Goal: Information Seeking & Learning: Learn about a topic

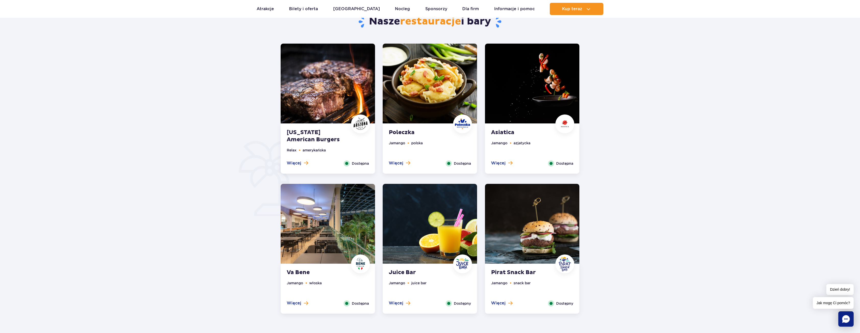
scroll to position [230, 0]
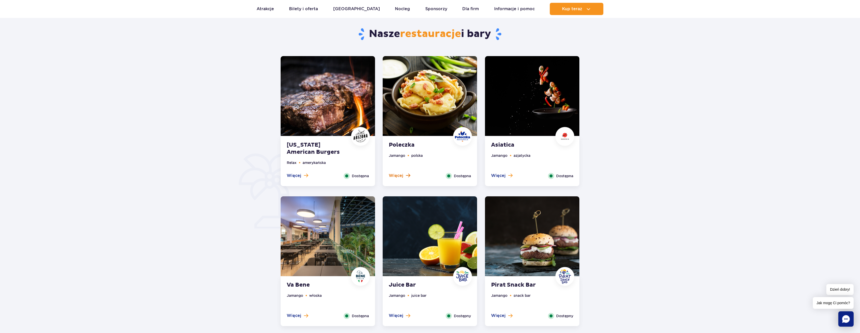
click at [404, 174] on button "Więcej" at bounding box center [399, 176] width 21 height 6
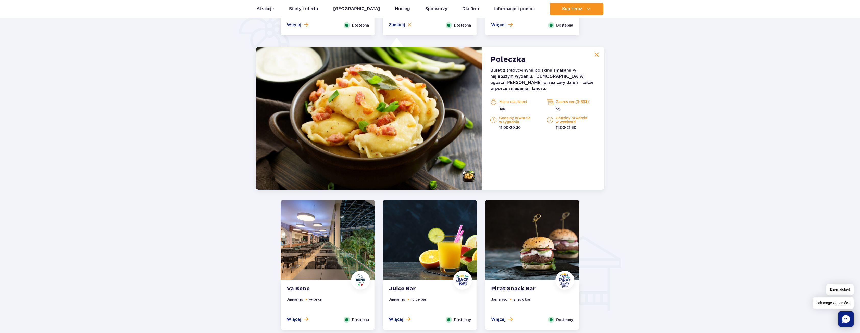
scroll to position [397, 0]
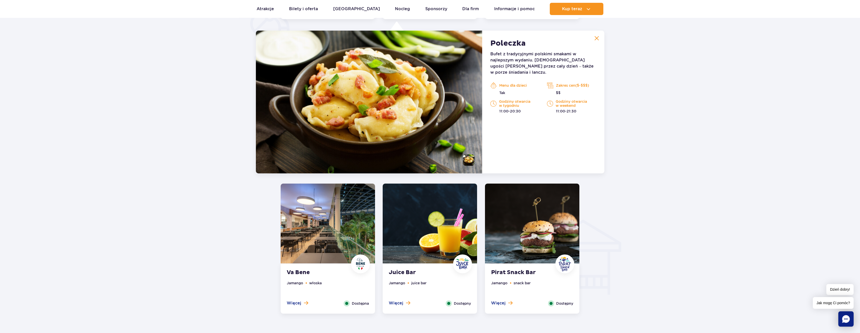
click at [531, 286] on ul "Jamango snack bar" at bounding box center [532, 290] width 82 height 20
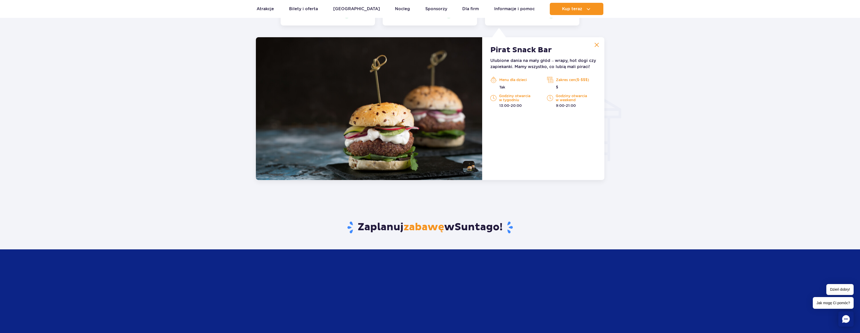
scroll to position [537, 0]
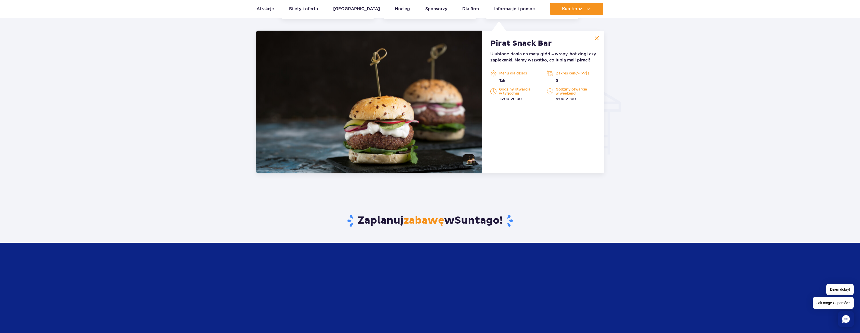
drag, startPoint x: 575, startPoint y: 72, endPoint x: 593, endPoint y: 73, distance: 17.6
click at [593, 73] on p "Zakres cen($-$$$)" at bounding box center [571, 73] width 49 height 8
click at [592, 73] on p "Zakres cen($-$$$)" at bounding box center [571, 73] width 49 height 8
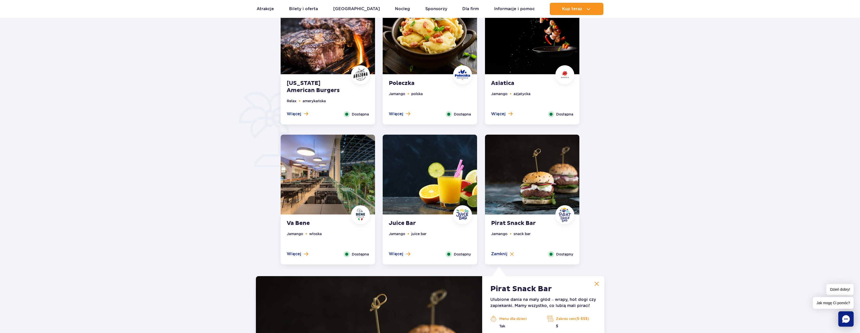
scroll to position [282, 0]
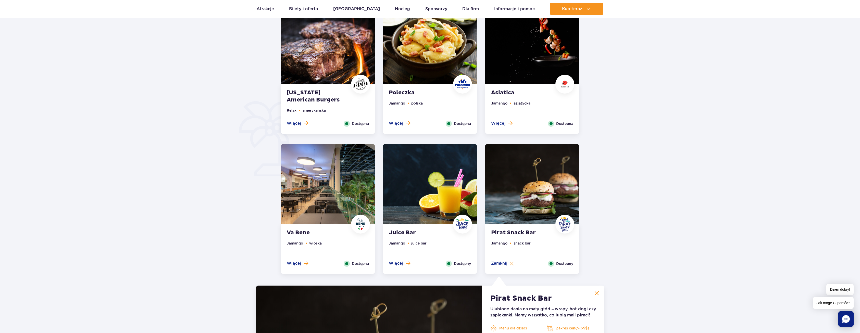
click at [335, 100] on strong "Arizona American Burgers" at bounding box center [318, 96] width 62 height 14
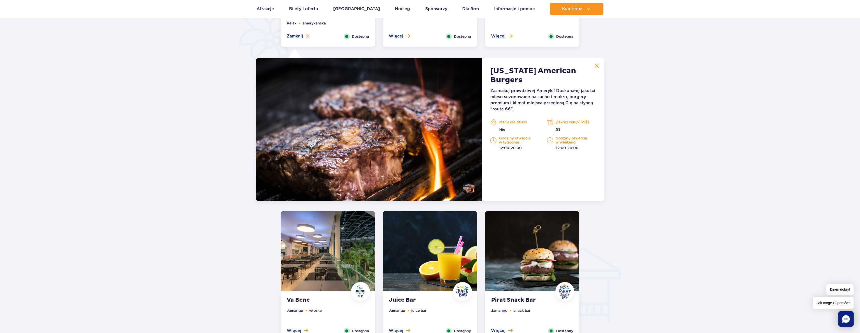
scroll to position [397, 0]
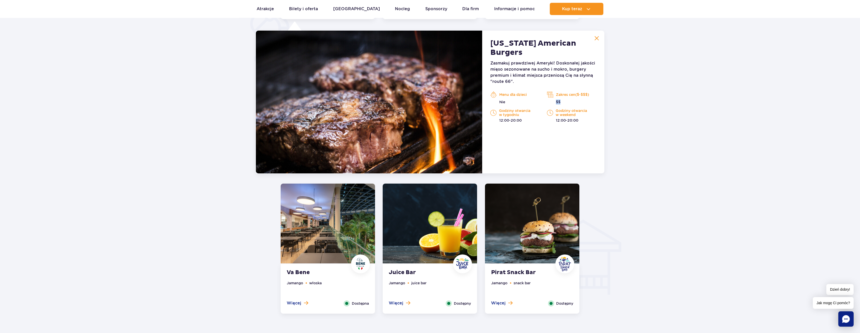
drag, startPoint x: 556, startPoint y: 95, endPoint x: 551, endPoint y: 95, distance: 4.9
click at [551, 99] on p "$$" at bounding box center [571, 101] width 49 height 5
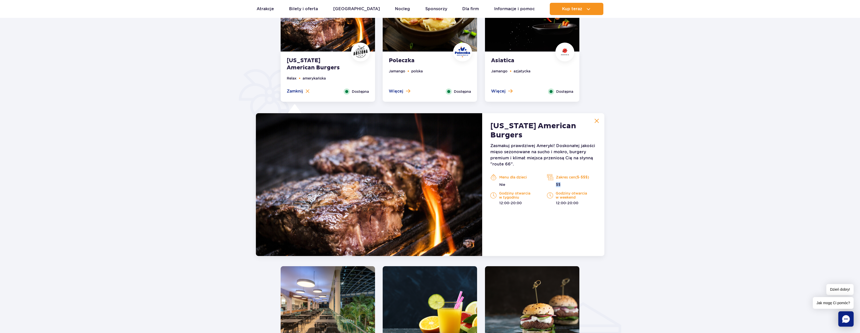
scroll to position [295, 0]
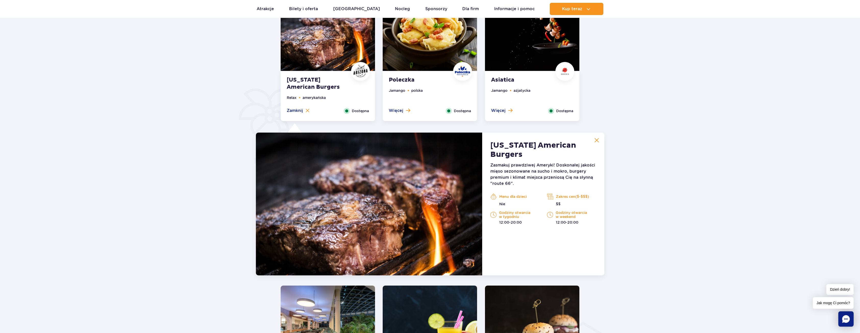
click at [542, 89] on ul "Jamango azjatycka" at bounding box center [532, 98] width 82 height 20
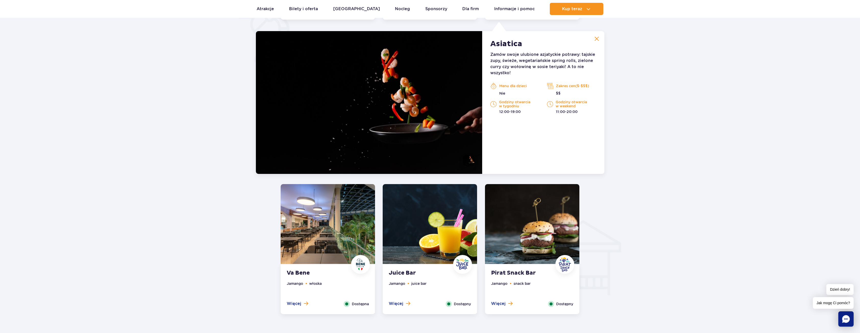
scroll to position [397, 0]
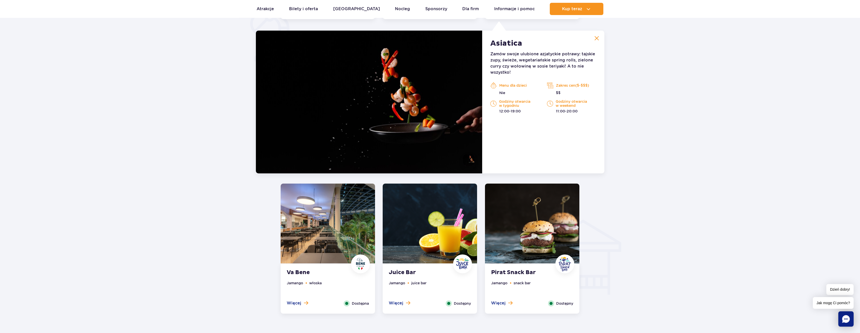
drag, startPoint x: 333, startPoint y: 235, endPoint x: 336, endPoint y: 234, distance: 3.2
click at [333, 234] on img at bounding box center [328, 224] width 94 height 80
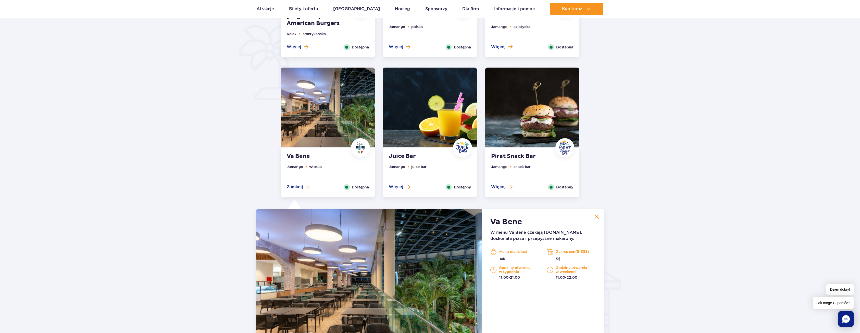
click at [438, 166] on ul "Jamango juice bar" at bounding box center [430, 174] width 82 height 20
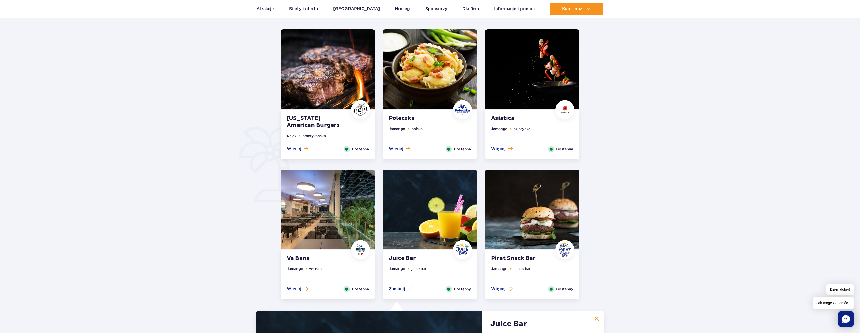
click at [422, 118] on strong "Poleczka" at bounding box center [420, 118] width 62 height 7
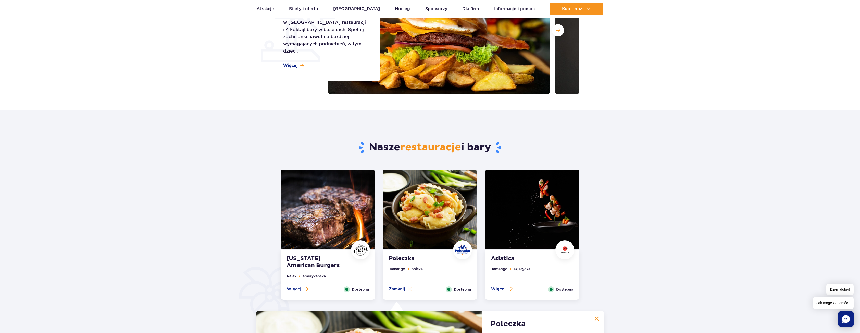
scroll to position [40, 0]
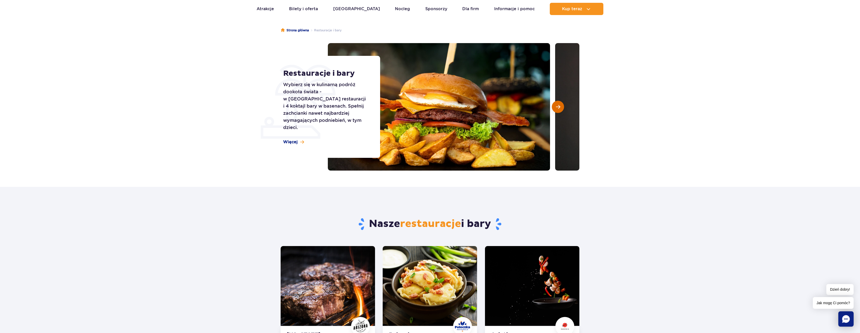
click at [562, 108] on button "Następny slajd" at bounding box center [558, 107] width 12 height 12
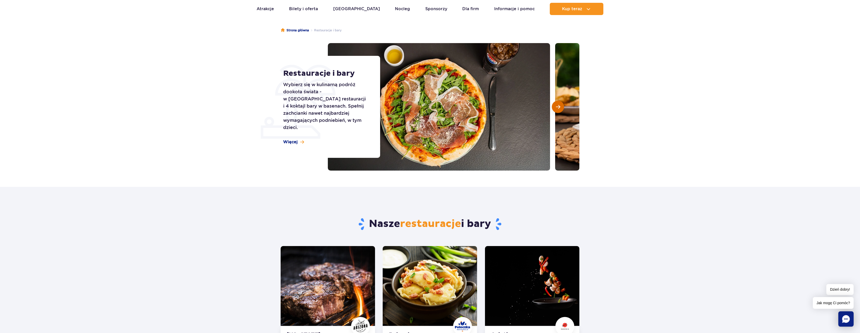
click at [559, 111] on button "Następny slajd" at bounding box center [558, 107] width 12 height 12
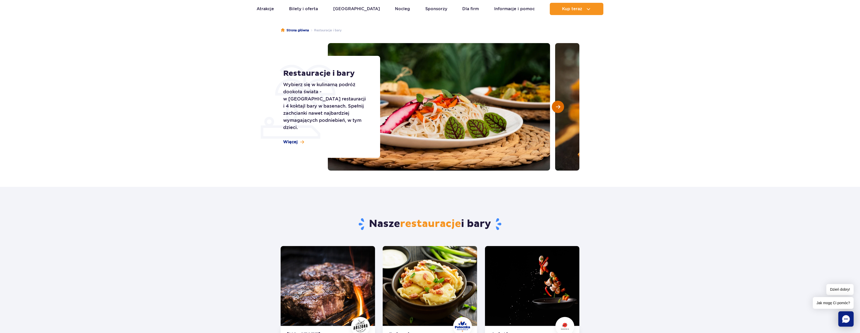
click at [559, 111] on button "Następny slajd" at bounding box center [558, 107] width 12 height 12
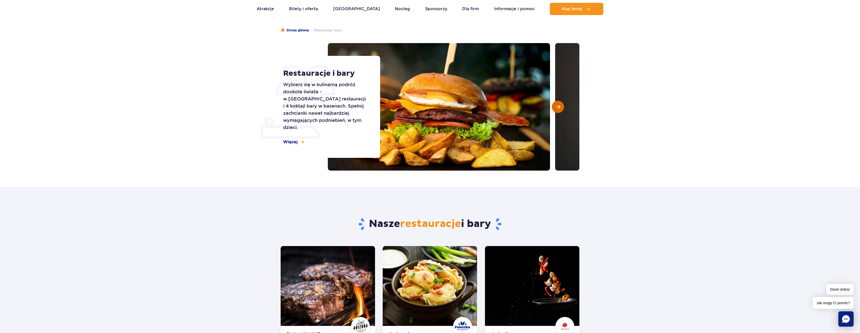
click at [559, 111] on button "Następny slajd" at bounding box center [558, 107] width 12 height 12
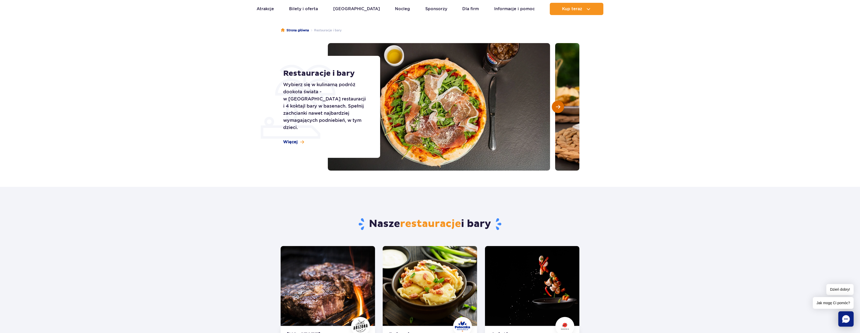
click at [559, 111] on button "Następny slajd" at bounding box center [558, 107] width 12 height 12
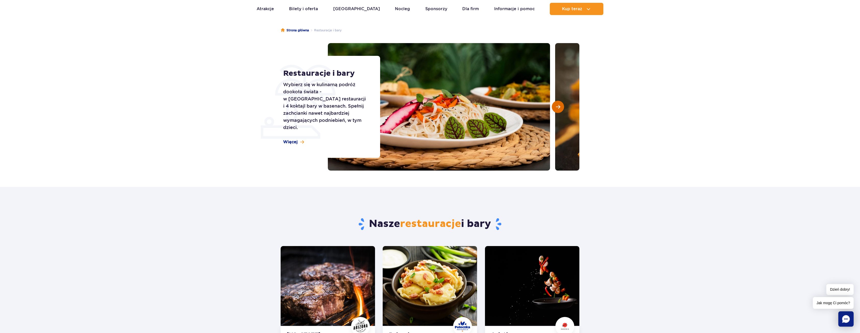
click at [559, 111] on button "Następny slajd" at bounding box center [558, 107] width 12 height 12
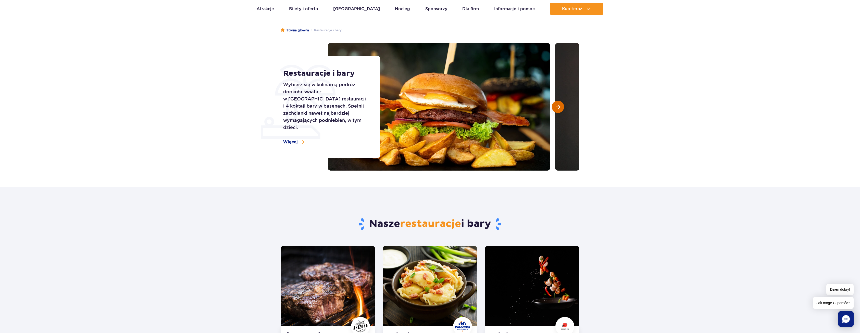
click at [559, 111] on button "Następny slajd" at bounding box center [558, 107] width 12 height 12
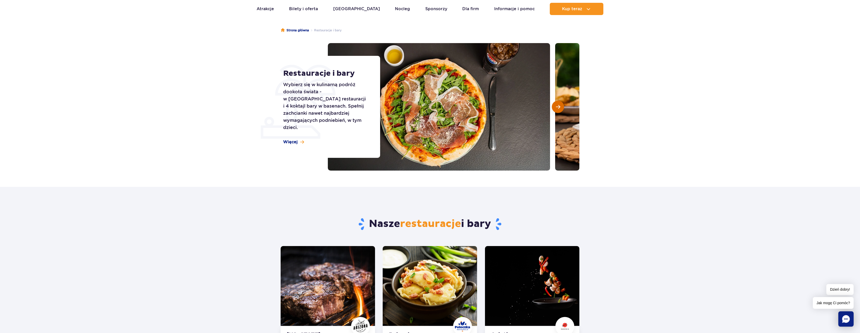
click at [559, 111] on button "Następny slajd" at bounding box center [558, 107] width 12 height 12
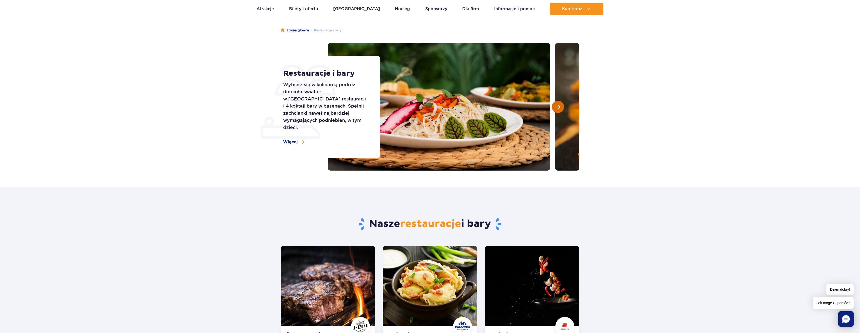
click at [559, 111] on button "Następny slajd" at bounding box center [558, 107] width 12 height 12
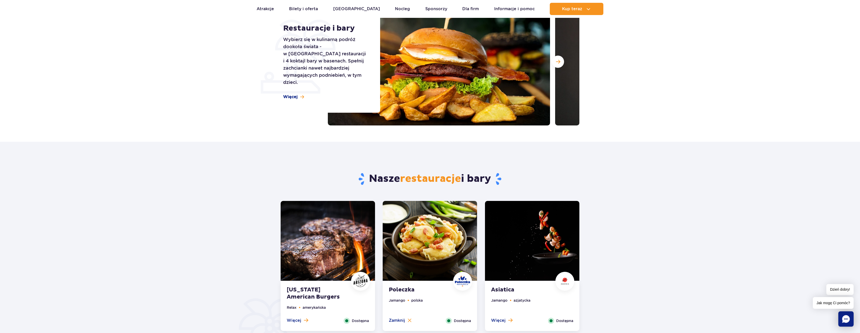
scroll to position [128, 0]
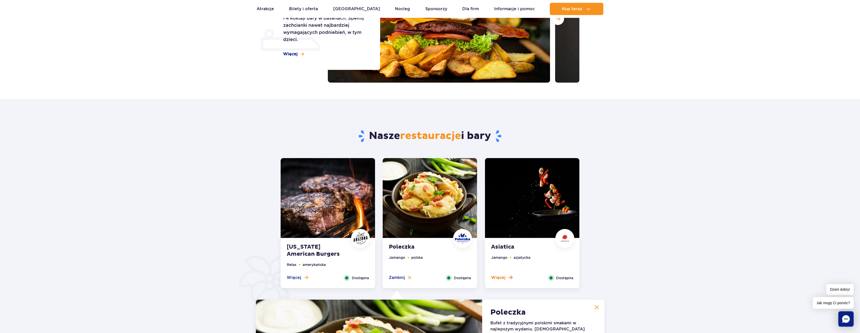
click at [505, 276] on button "Więcej" at bounding box center [501, 278] width 21 height 6
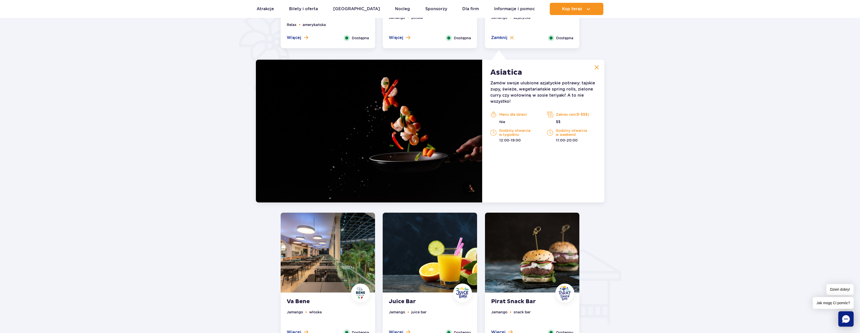
scroll to position [397, 0]
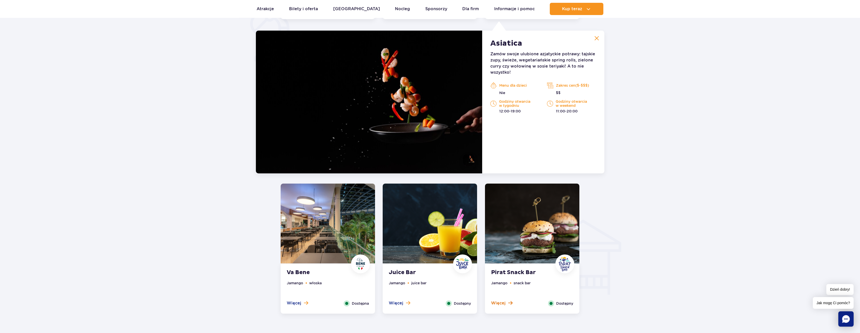
click at [509, 302] on span at bounding box center [510, 303] width 4 height 5
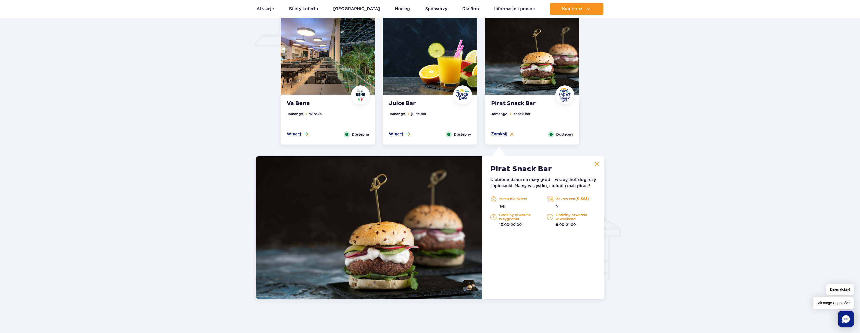
scroll to position [409, 0]
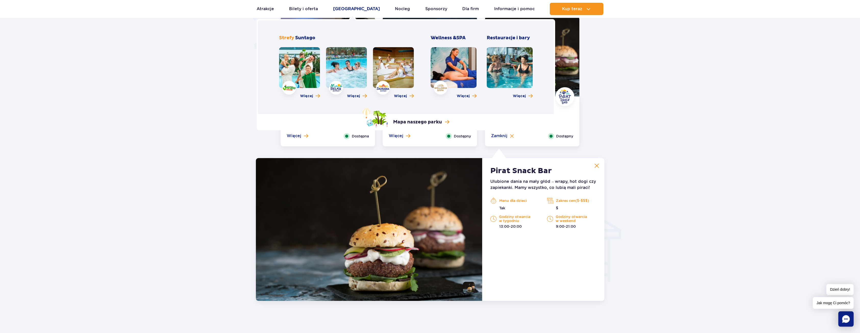
click at [349, 8] on link "[GEOGRAPHIC_DATA]" at bounding box center [356, 9] width 47 height 12
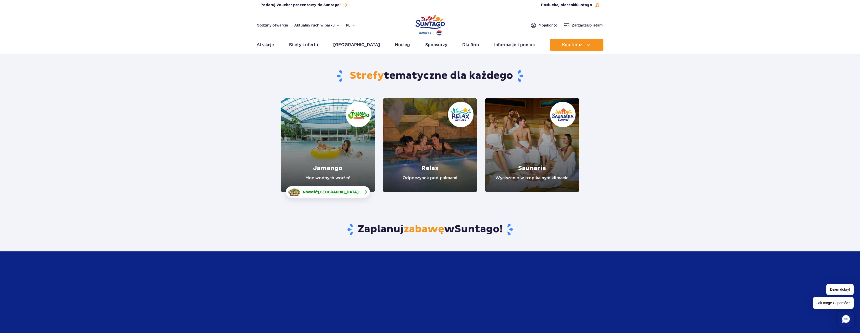
click at [341, 191] on span "[GEOGRAPHIC_DATA]" at bounding box center [338, 192] width 40 height 4
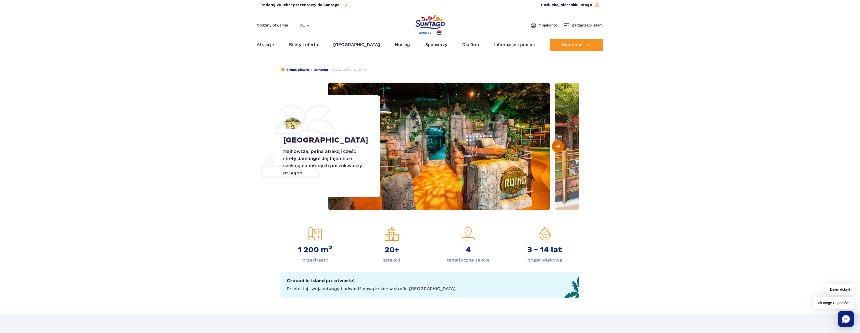
click at [559, 150] on button "Następny slajd" at bounding box center [558, 146] width 12 height 12
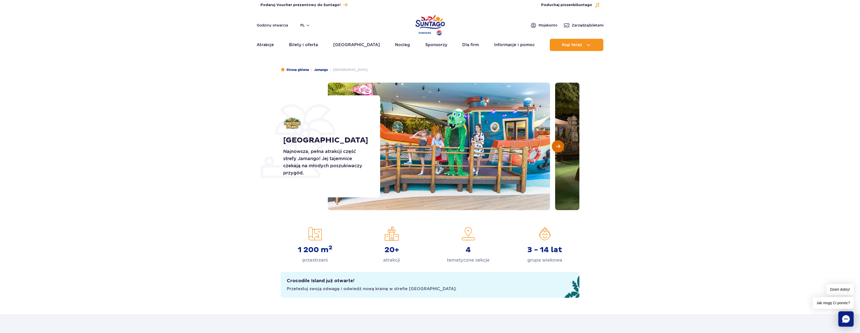
click at [555, 147] on button "Następny slajd" at bounding box center [558, 146] width 12 height 12
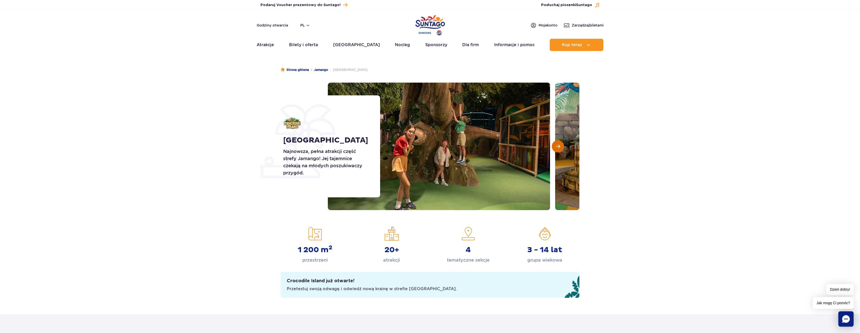
click at [553, 149] on button "Następny slajd" at bounding box center [558, 146] width 12 height 12
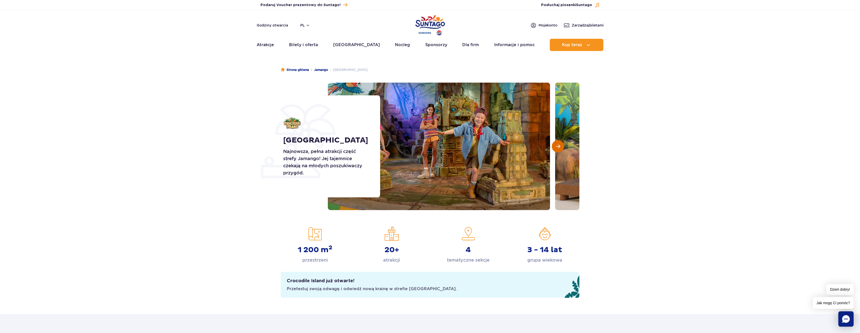
click at [553, 149] on button "Następny slajd" at bounding box center [558, 146] width 12 height 12
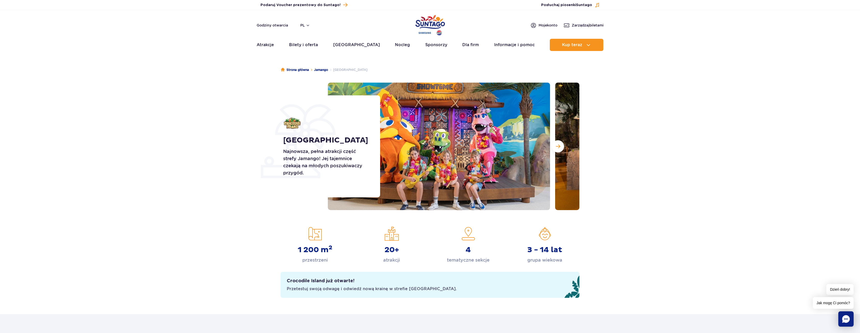
click at [552, 150] on div at bounding box center [454, 147] width 252 height 128
click at [555, 145] on button "Następny slajd" at bounding box center [558, 146] width 12 height 12
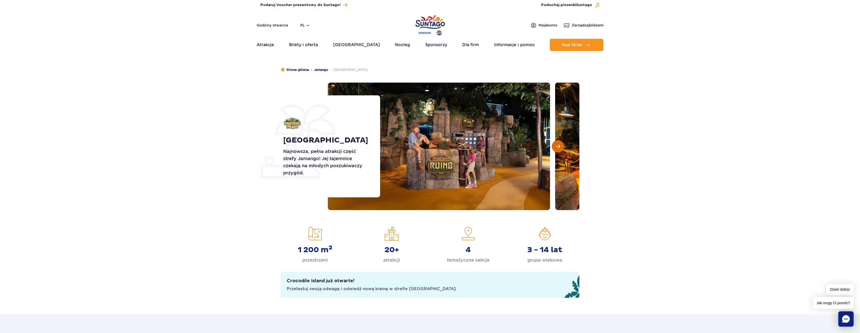
click at [554, 144] on button "Następny slajd" at bounding box center [558, 146] width 12 height 12
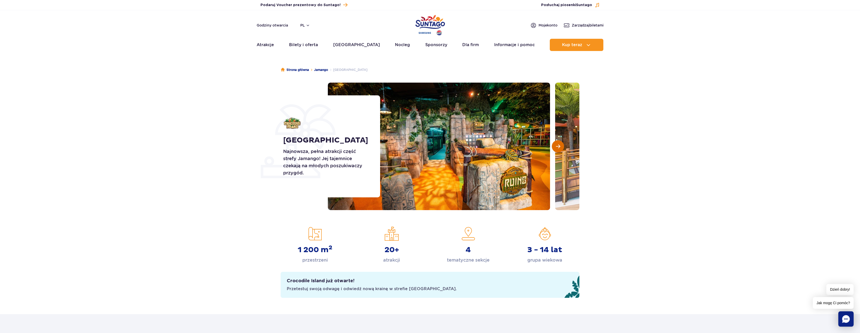
click at [552, 145] on button "Następny slajd" at bounding box center [558, 146] width 12 height 12
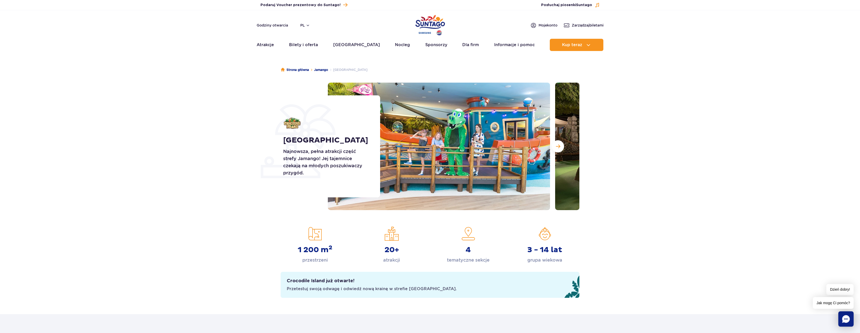
click at [551, 145] on div at bounding box center [454, 147] width 252 height 128
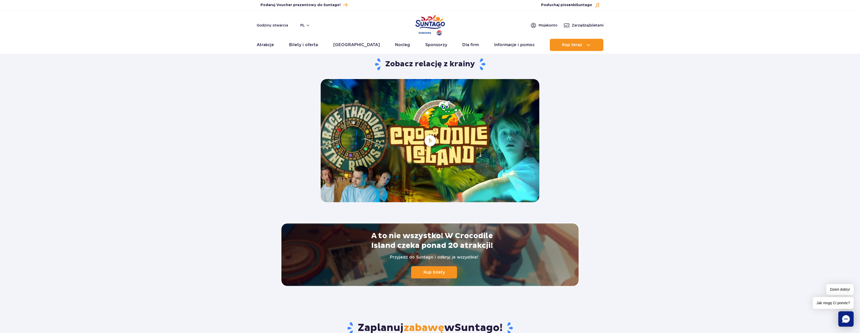
scroll to position [842, 0]
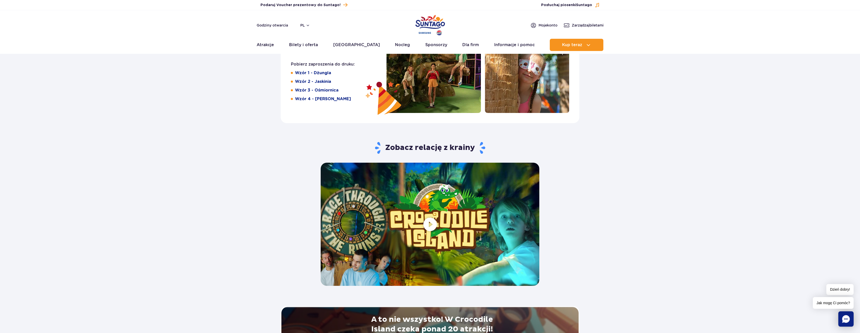
click at [431, 222] on span at bounding box center [430, 224] width 219 height 123
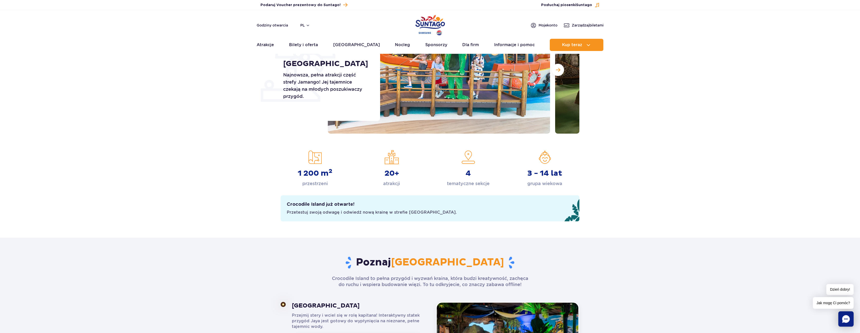
scroll to position [0, 0]
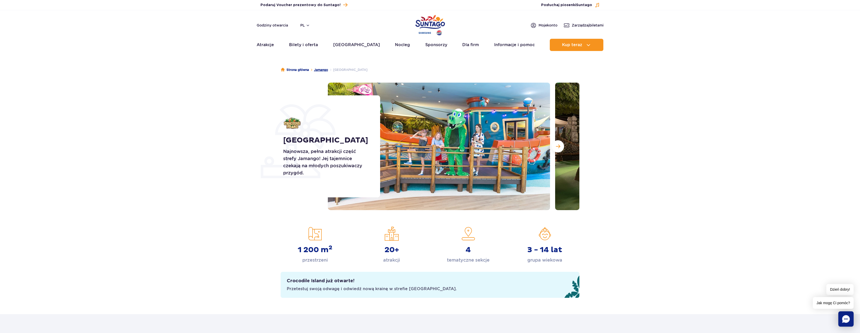
click at [318, 70] on link "Jamango" at bounding box center [321, 69] width 14 height 5
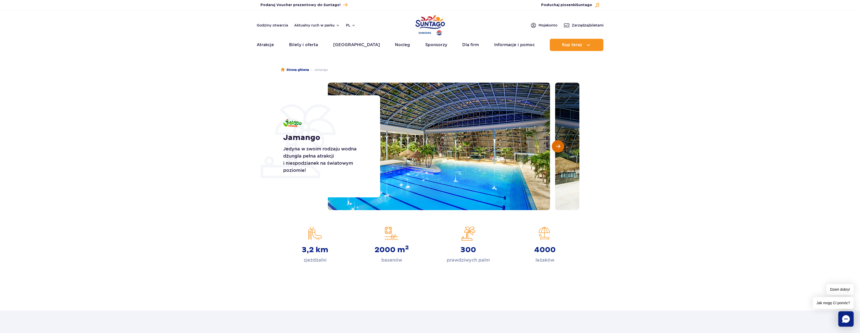
click at [553, 147] on button "Następny slajd" at bounding box center [558, 146] width 12 height 12
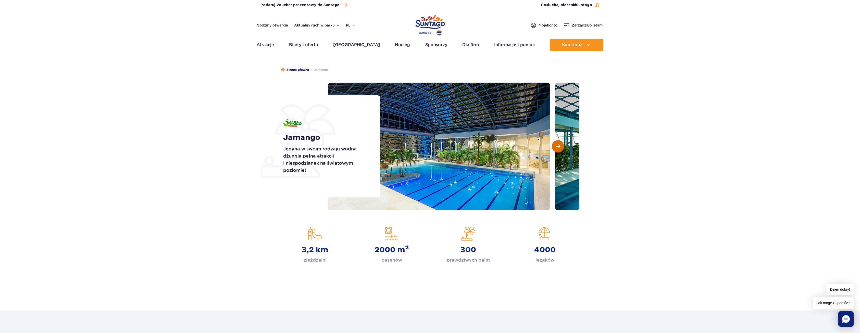
click at [557, 148] on span "Następny slajd" at bounding box center [558, 146] width 4 height 5
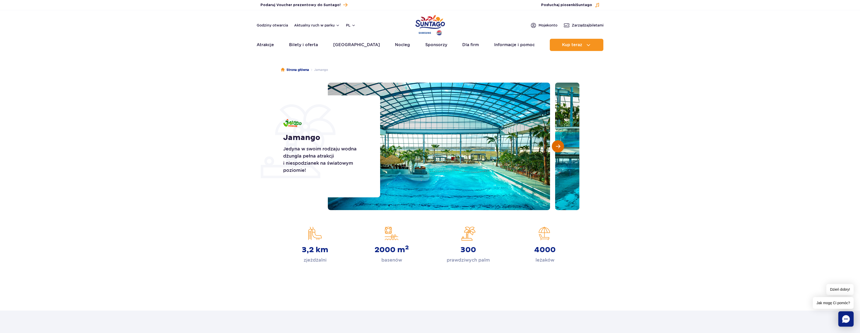
click at [556, 145] on span "Następny slajd" at bounding box center [558, 146] width 4 height 5
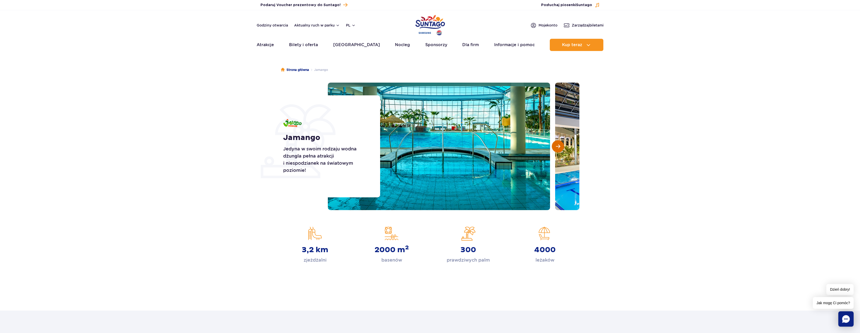
click at [555, 148] on button "Następny slajd" at bounding box center [558, 146] width 12 height 12
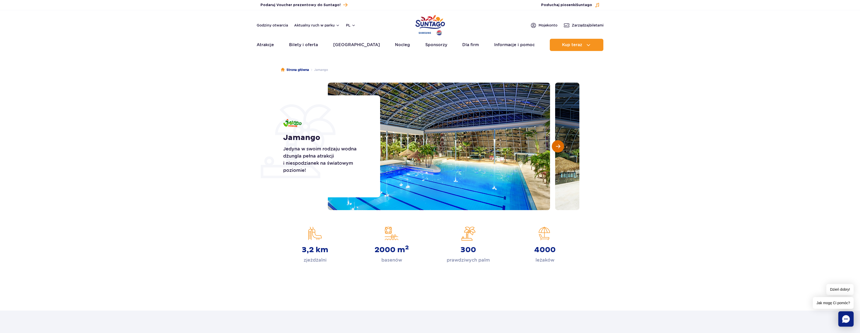
click at [555, 148] on button "Następny slajd" at bounding box center [558, 146] width 12 height 12
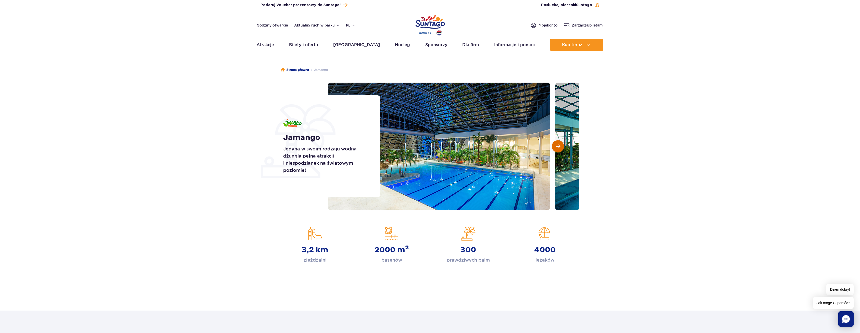
click at [555, 148] on button "Następny slajd" at bounding box center [558, 146] width 12 height 12
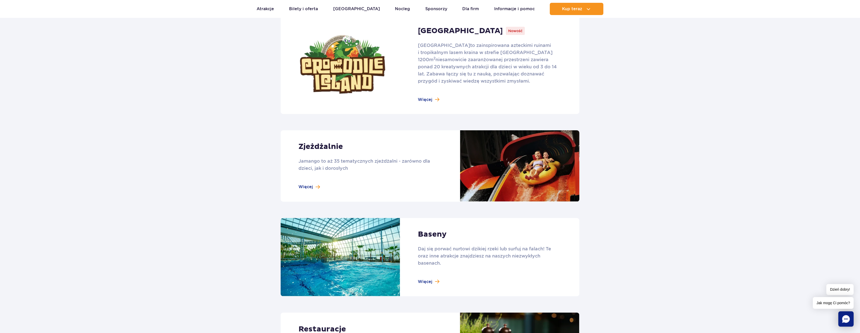
scroll to position [408, 0]
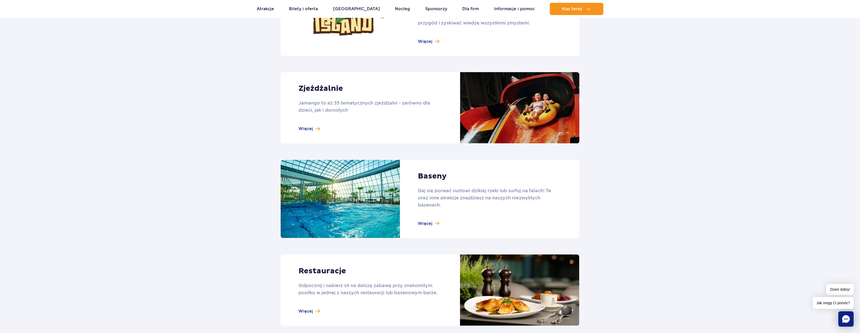
click at [308, 129] on link at bounding box center [430, 107] width 299 height 71
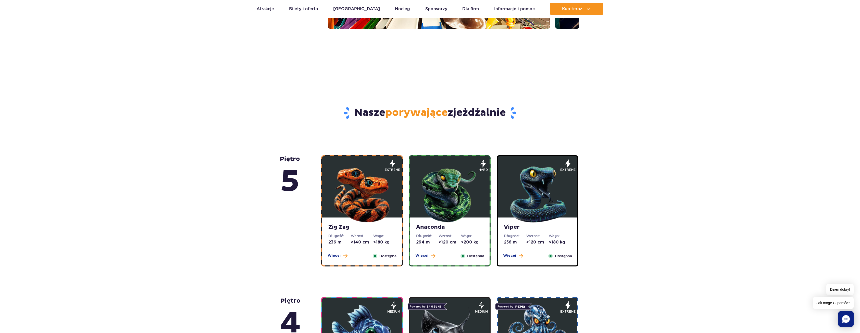
scroll to position [179, 0]
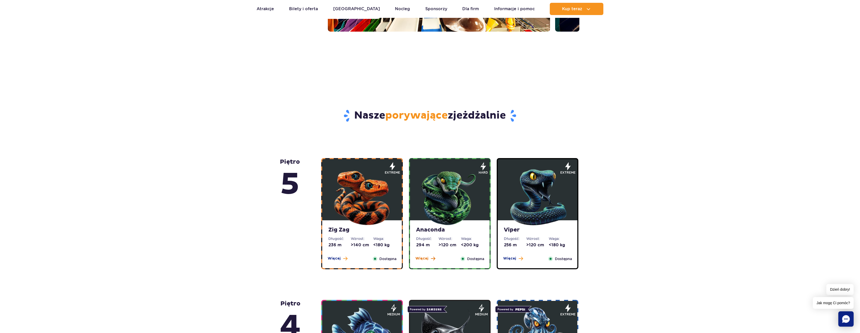
click at [428, 260] on span "Więcej" at bounding box center [421, 258] width 13 height 5
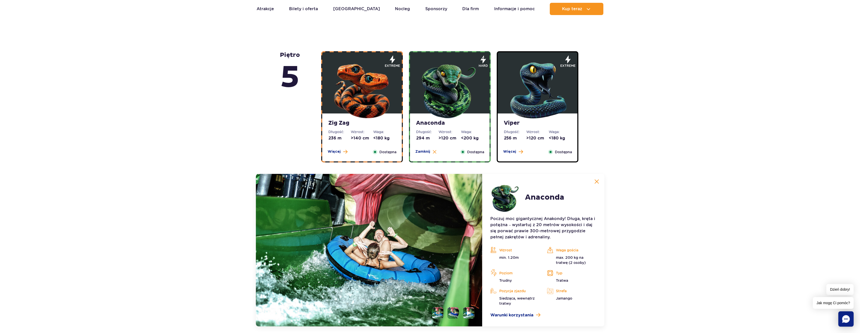
scroll to position [276, 0]
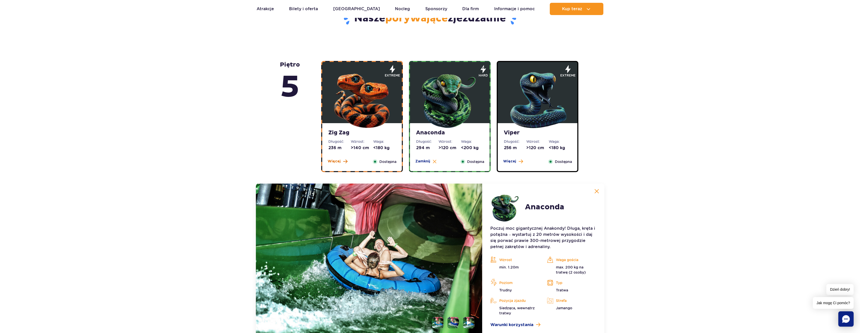
click at [335, 161] on span "Więcej" at bounding box center [334, 161] width 13 height 5
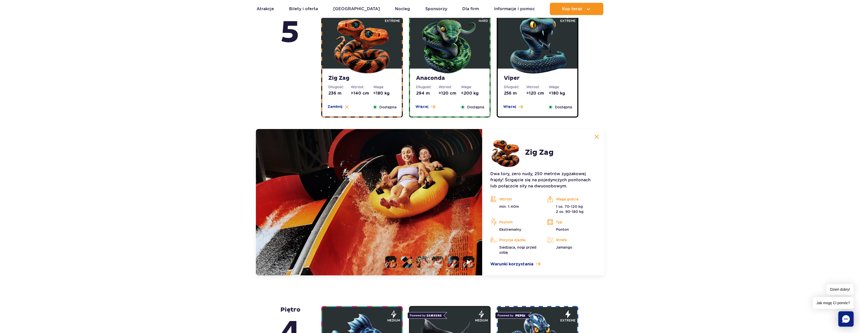
scroll to position [301, 0]
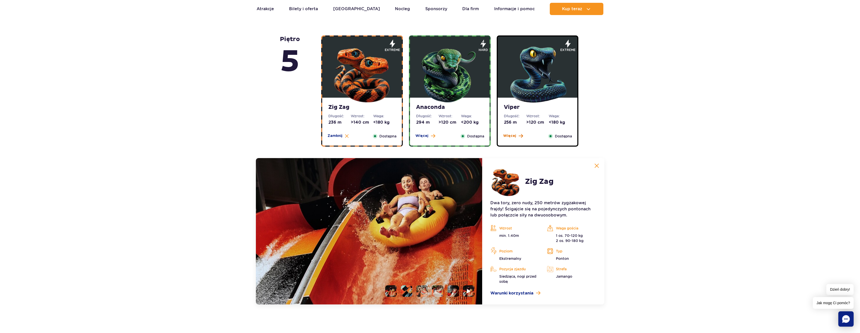
click at [508, 136] on span "Więcej" at bounding box center [509, 135] width 13 height 5
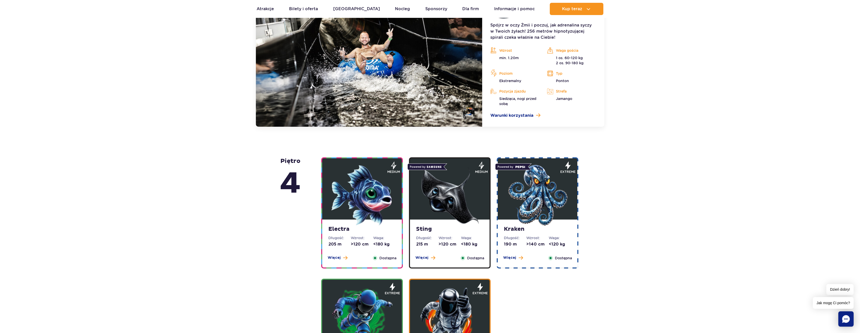
scroll to position [480, 0]
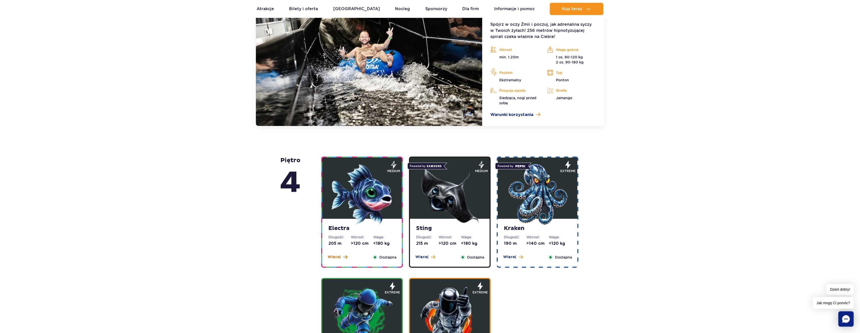
click at [342, 257] on button "Więcej" at bounding box center [338, 257] width 20 height 5
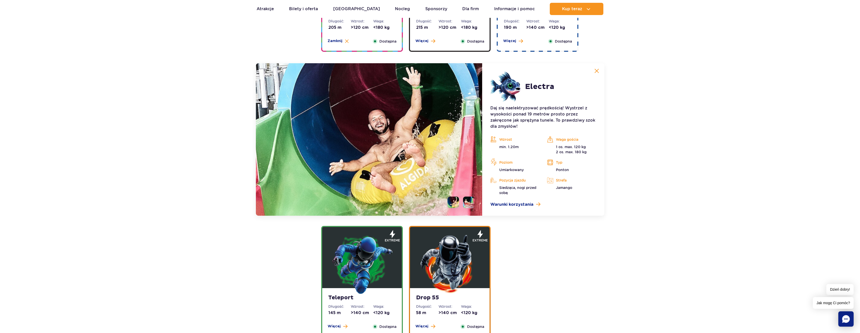
scroll to position [571, 0]
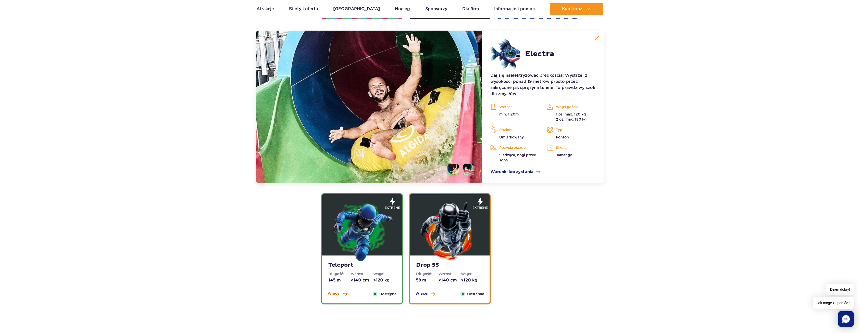
click at [343, 293] on span at bounding box center [345, 294] width 4 height 5
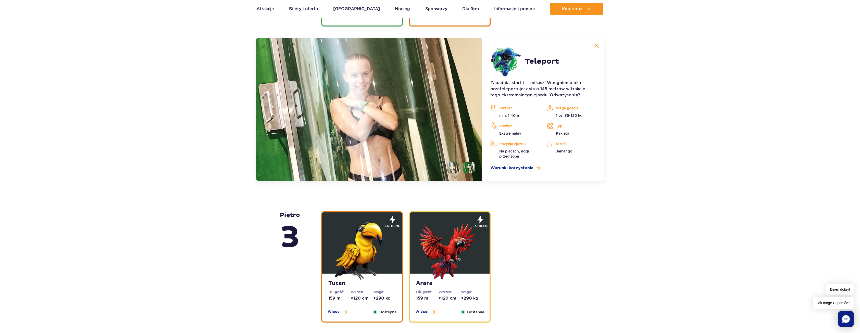
scroll to position [692, 0]
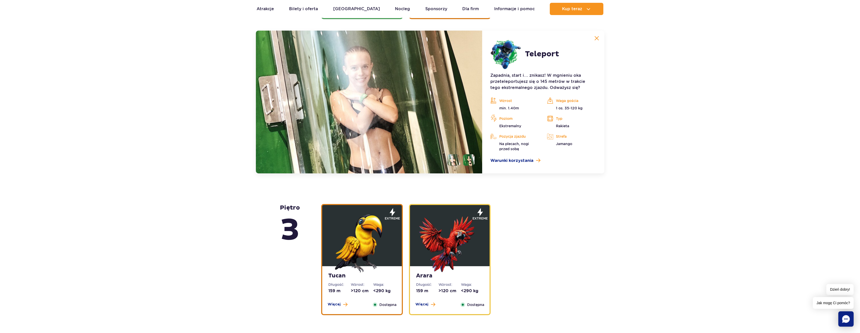
click at [337, 306] on span "Więcej" at bounding box center [334, 304] width 13 height 5
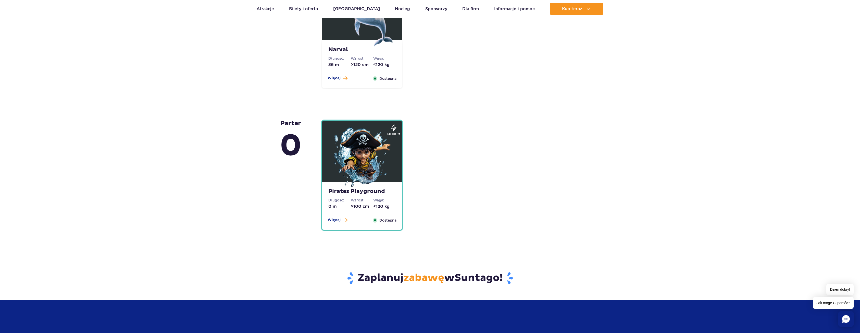
scroll to position [1344, 0]
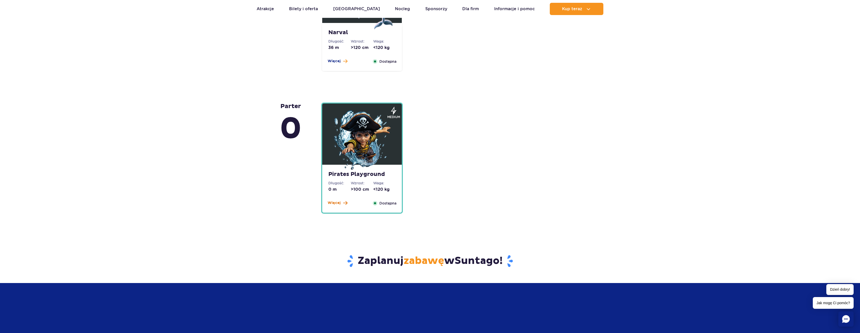
click at [339, 203] on span "Więcej" at bounding box center [334, 202] width 13 height 5
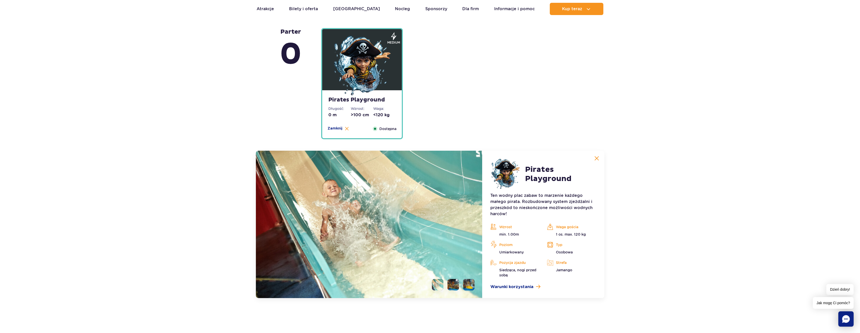
scroll to position [1253, 0]
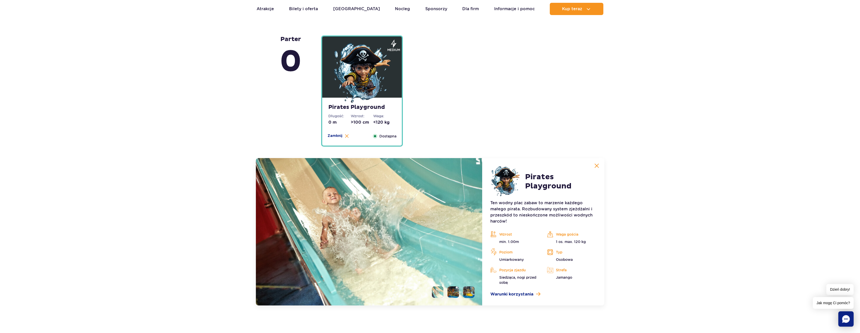
click at [452, 292] on li at bounding box center [452, 291] width 11 height 11
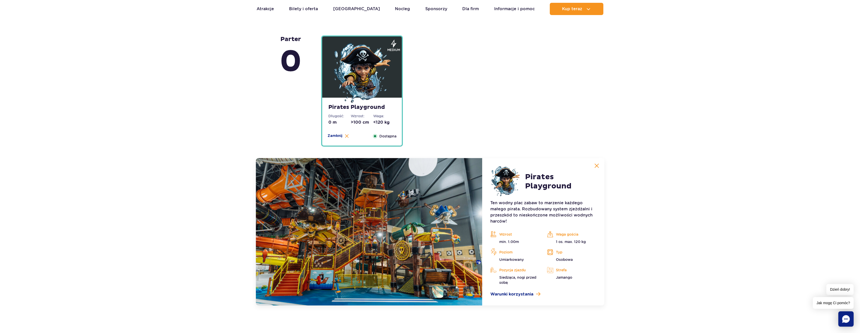
click at [470, 295] on li at bounding box center [468, 291] width 11 height 11
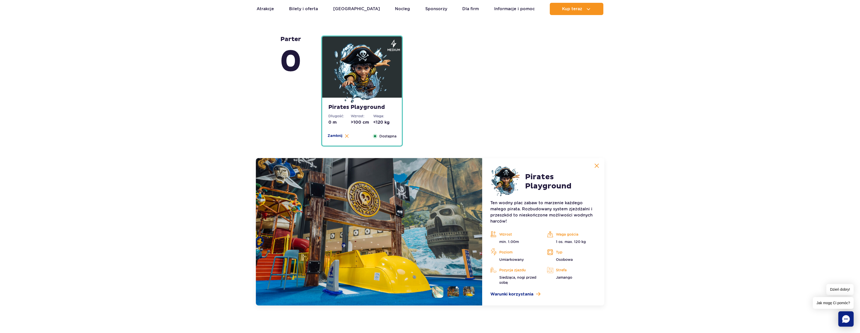
click at [455, 294] on li at bounding box center [452, 291] width 11 height 11
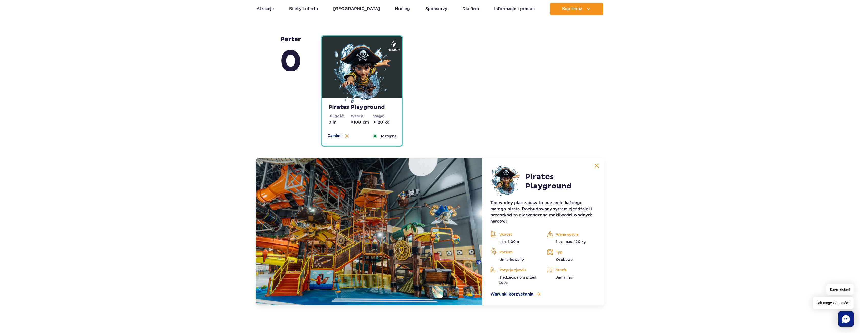
click at [442, 294] on li at bounding box center [437, 291] width 11 height 11
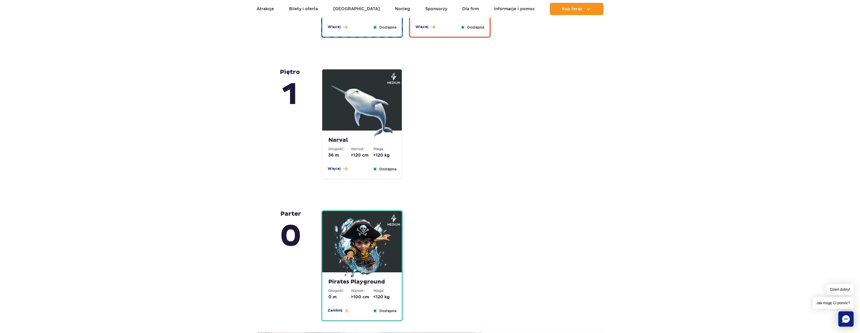
scroll to position [1075, 0]
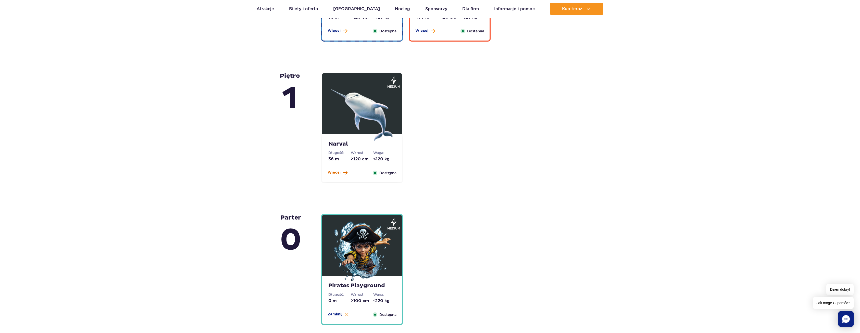
click at [337, 174] on span "Więcej" at bounding box center [334, 172] width 13 height 5
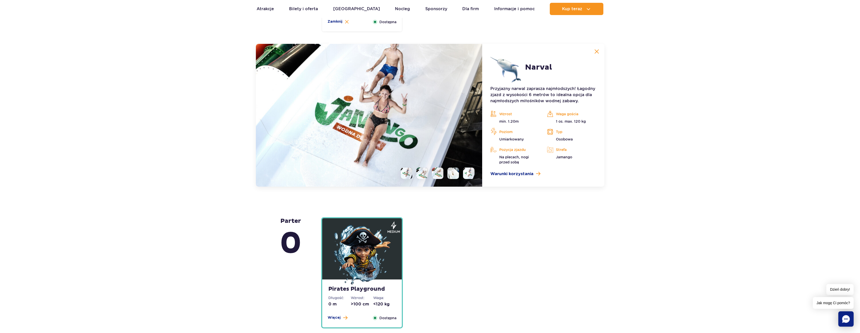
scroll to position [1213, 0]
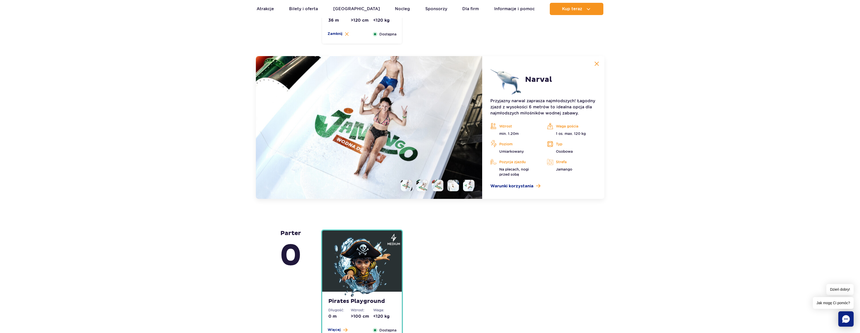
click at [406, 189] on li at bounding box center [406, 185] width 11 height 11
click at [419, 189] on li at bounding box center [421, 185] width 11 height 11
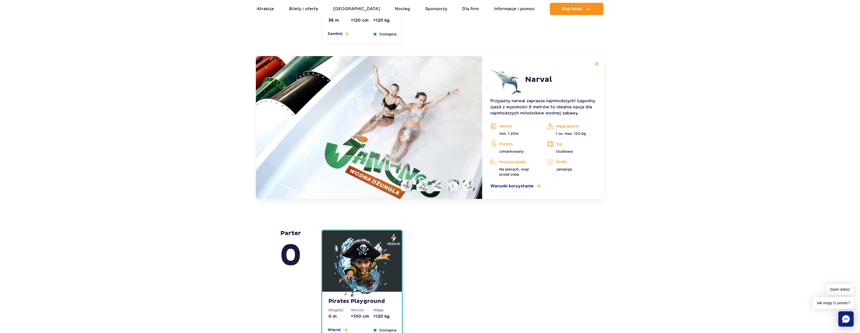
click at [440, 189] on li at bounding box center [437, 185] width 11 height 11
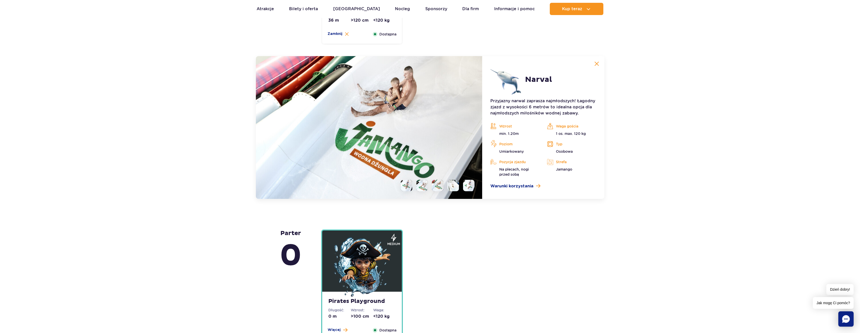
click at [455, 189] on li at bounding box center [452, 185] width 11 height 11
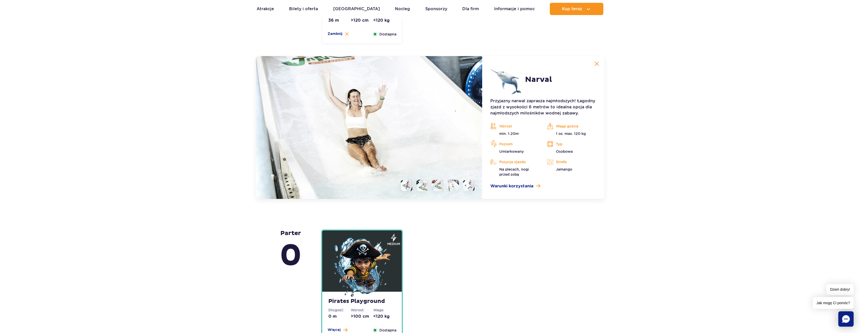
click at [472, 187] on li at bounding box center [468, 185] width 11 height 11
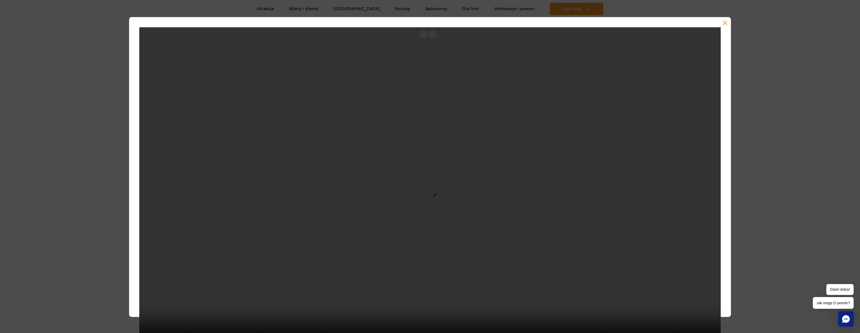
scroll to position [1188, 0]
click at [722, 22] on button "button" at bounding box center [724, 22] width 5 height 5
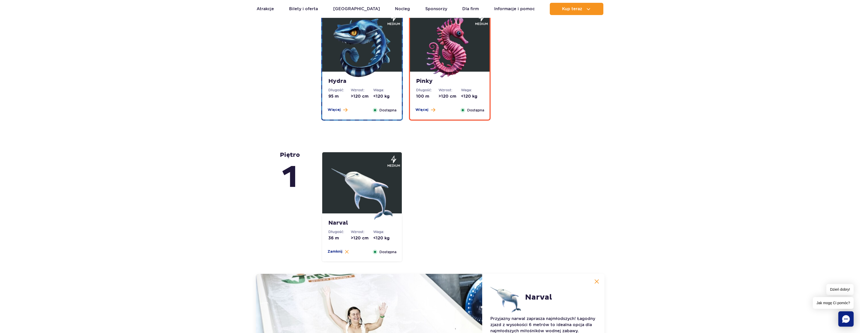
scroll to position [958, 0]
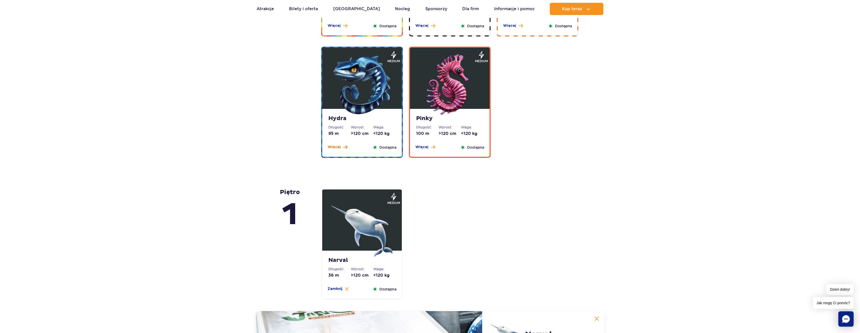
click at [344, 149] on span at bounding box center [345, 147] width 4 height 5
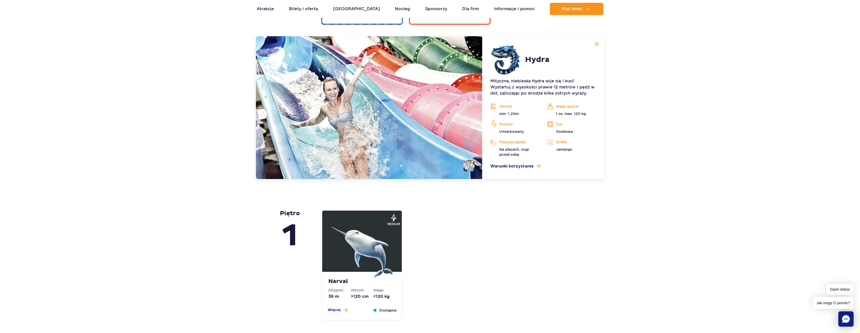
scroll to position [1097, 0]
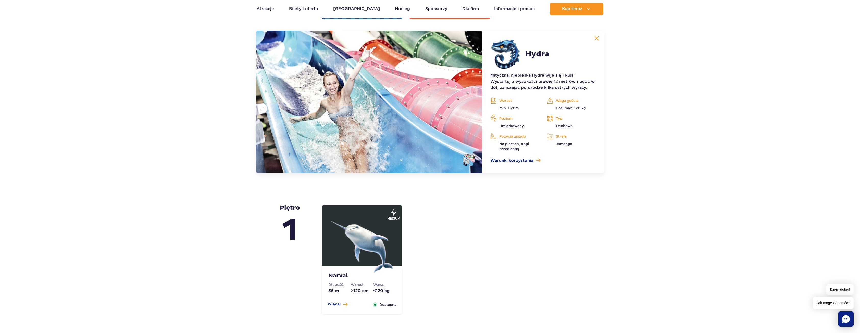
click at [466, 160] on li at bounding box center [468, 159] width 11 height 11
click at [468, 161] on img at bounding box center [468, 159] width 11 height 11
click at [412, 124] on img at bounding box center [369, 102] width 227 height 143
click at [452, 107] on img at bounding box center [369, 102] width 227 height 143
click at [467, 104] on img at bounding box center [369, 102] width 227 height 143
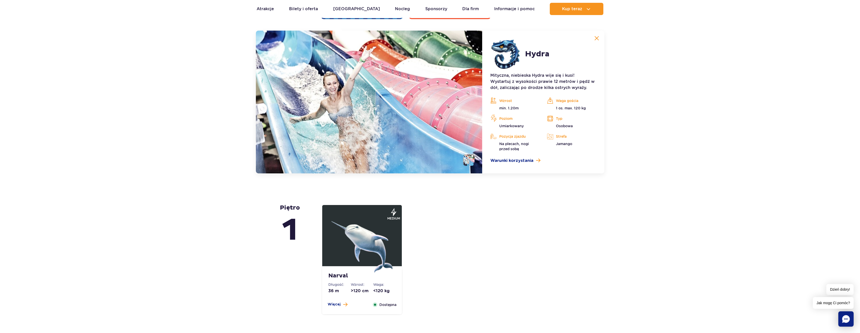
click at [468, 104] on img at bounding box center [369, 102] width 227 height 143
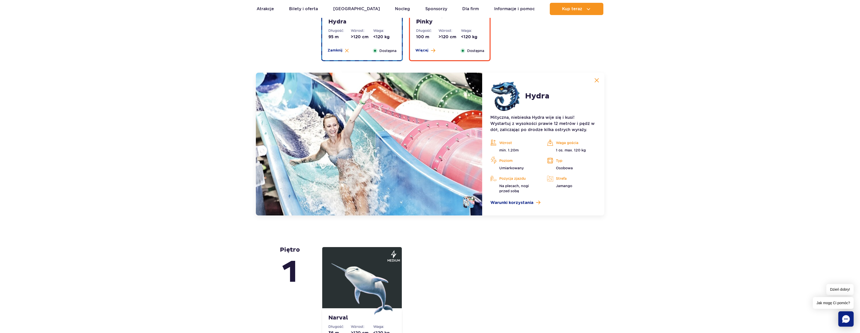
scroll to position [1046, 0]
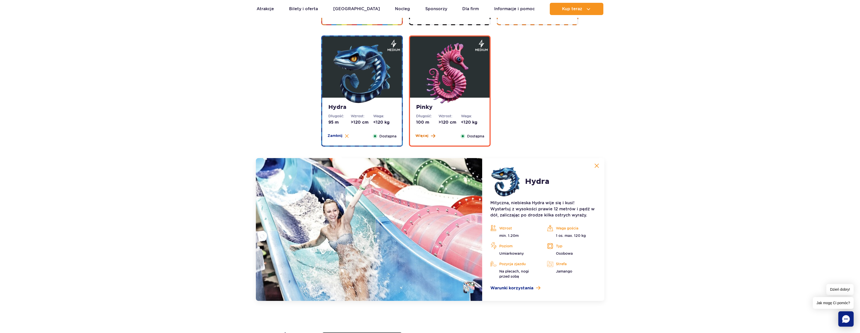
click at [429, 138] on button "Więcej" at bounding box center [425, 135] width 20 height 5
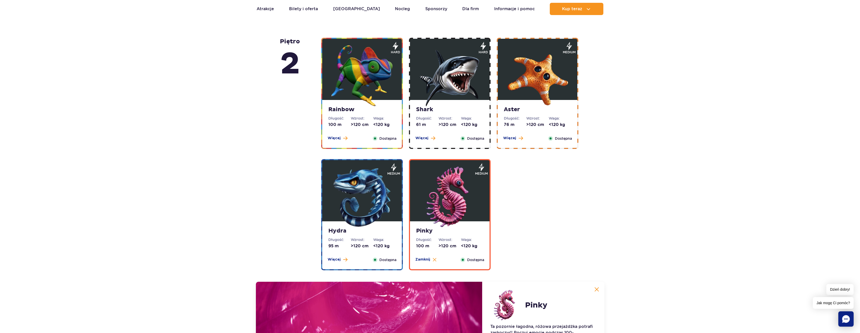
scroll to position [842, 0]
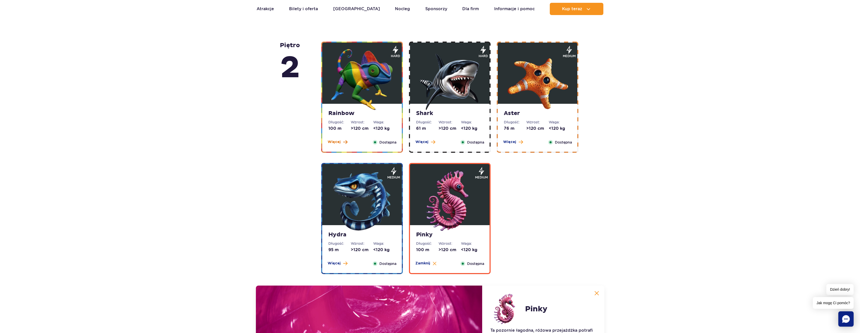
click at [344, 142] on span at bounding box center [345, 142] width 4 height 5
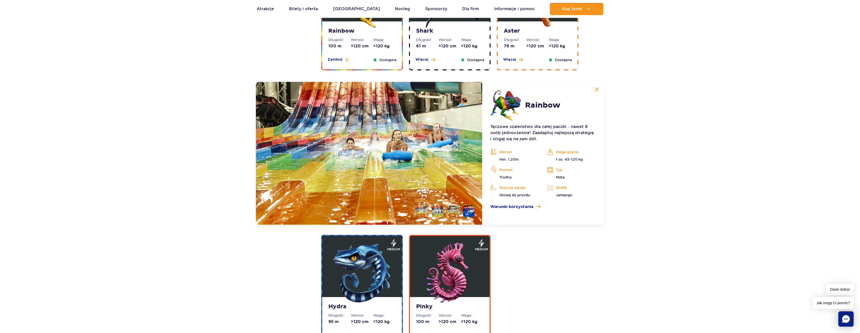
scroll to position [976, 0]
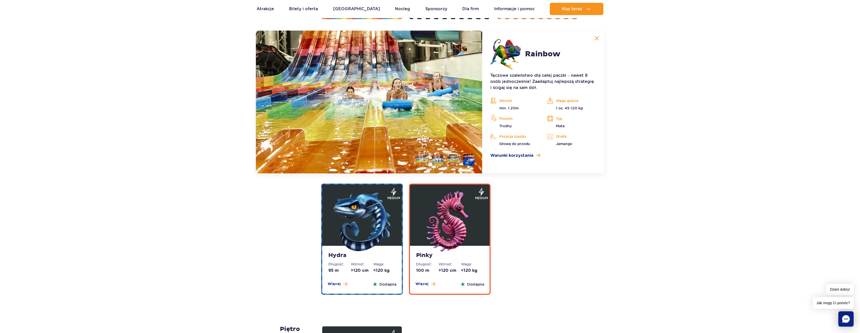
click at [424, 160] on li at bounding box center [421, 159] width 11 height 11
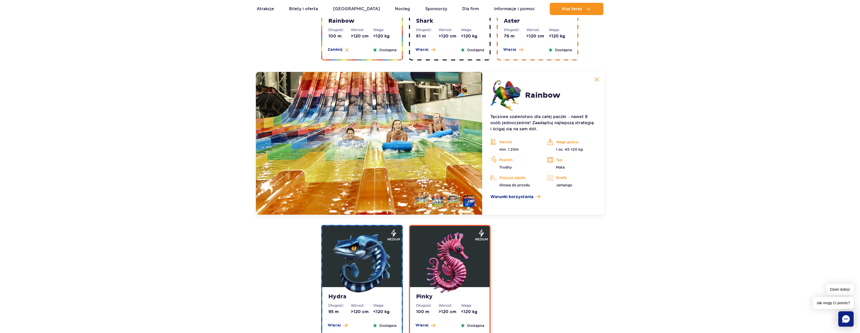
scroll to position [925, 0]
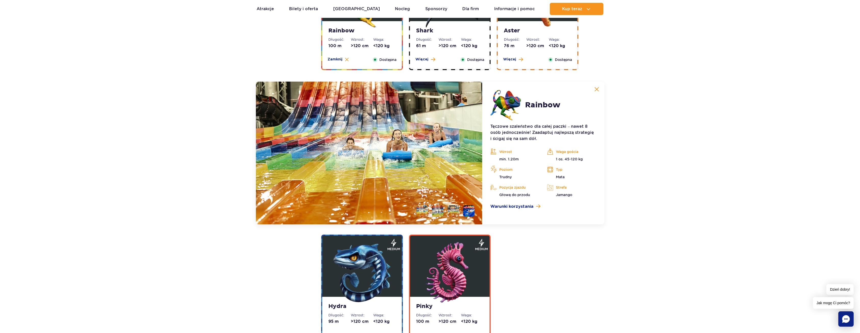
click at [436, 212] on li at bounding box center [437, 210] width 11 height 11
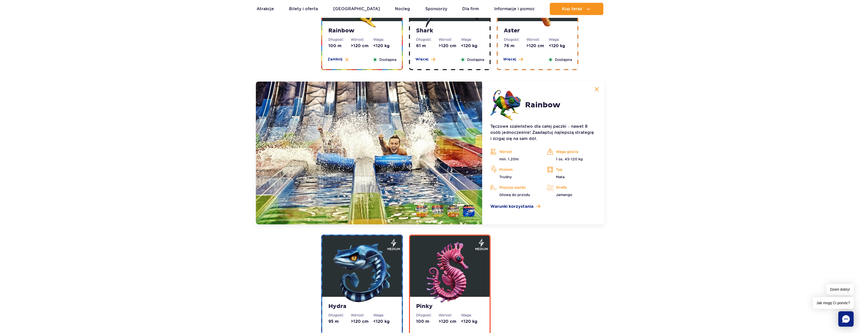
click at [453, 213] on li at bounding box center [452, 210] width 11 height 11
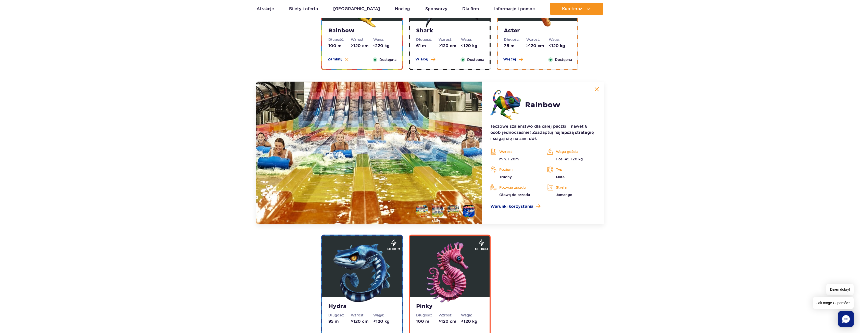
click at [468, 214] on li at bounding box center [468, 210] width 11 height 11
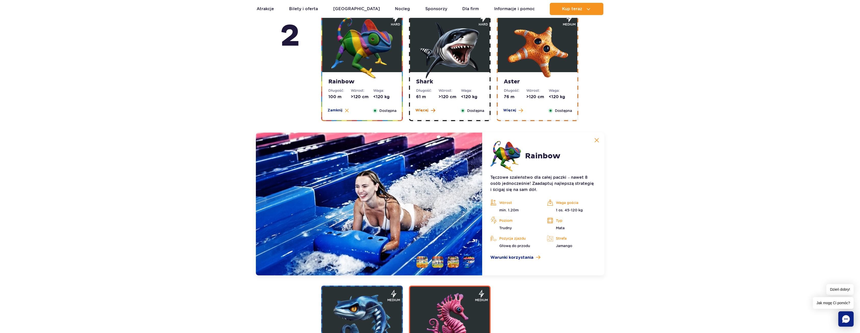
click at [431, 109] on span at bounding box center [433, 110] width 4 height 5
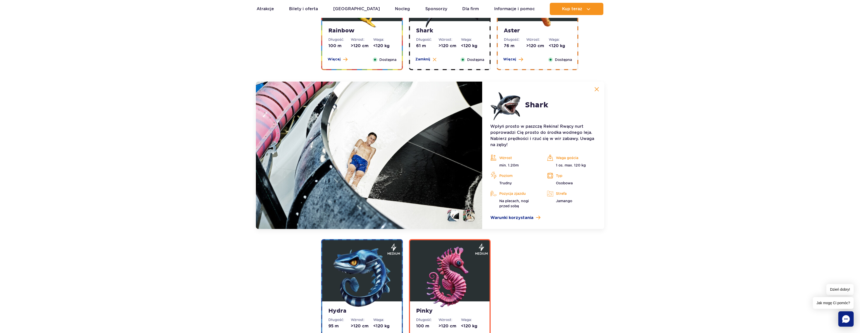
click at [469, 217] on li at bounding box center [468, 215] width 11 height 11
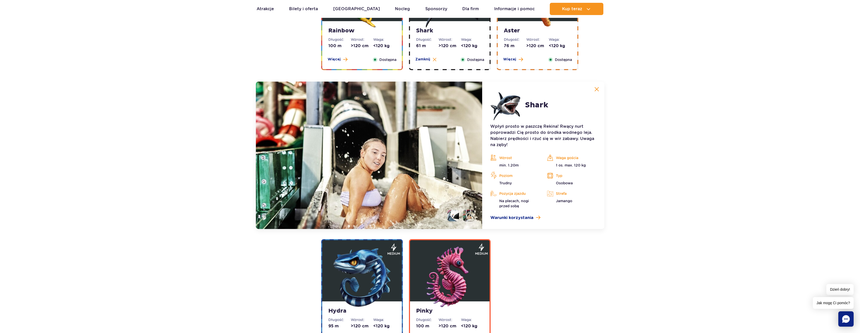
click at [456, 217] on li at bounding box center [452, 215] width 11 height 11
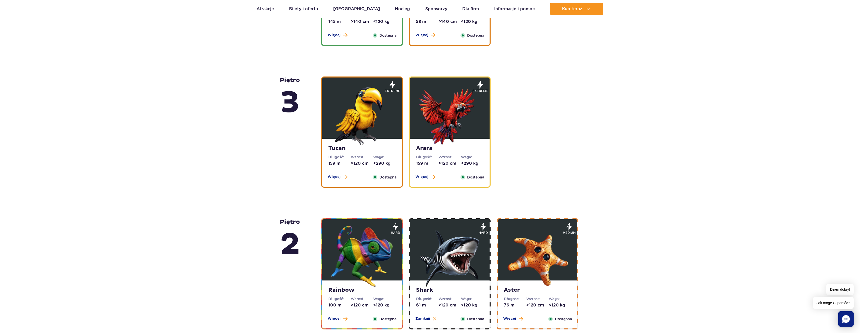
scroll to position [619, 0]
